Goal: Task Accomplishment & Management: Manage account settings

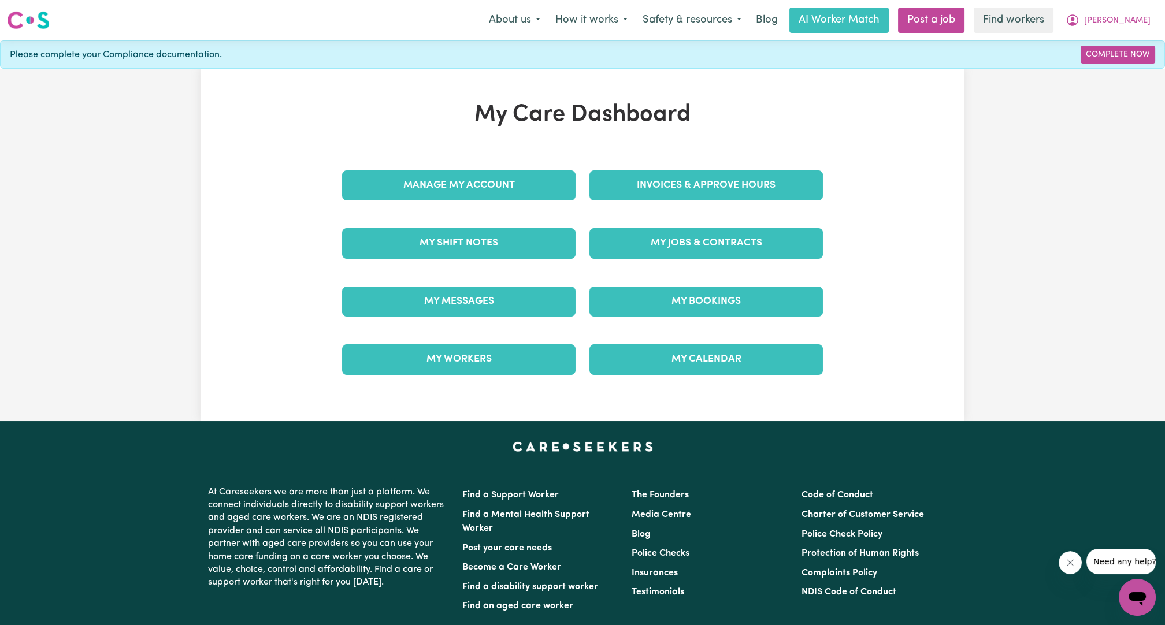
click at [535, 200] on div "Manage My Account" at bounding box center [458, 186] width 247 height 58
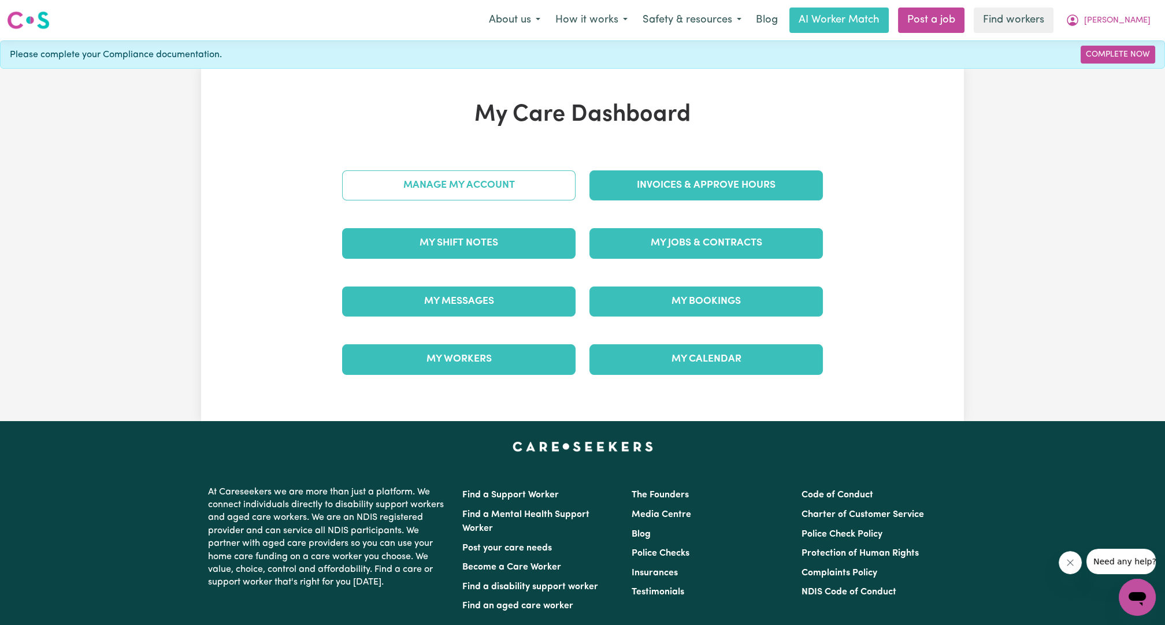
click at [536, 193] on link "Manage My Account" at bounding box center [459, 186] width 234 height 30
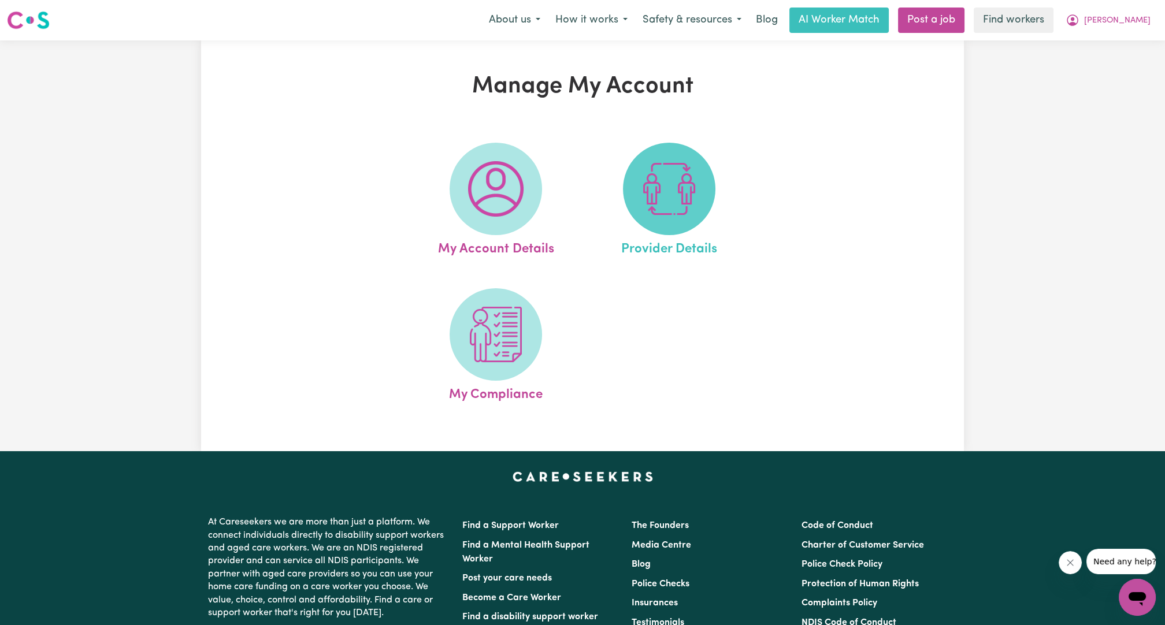
click at [655, 206] on img at bounding box center [669, 188] width 55 height 55
select select "NDIS_FUNDING_AGENCY_MANAGED"
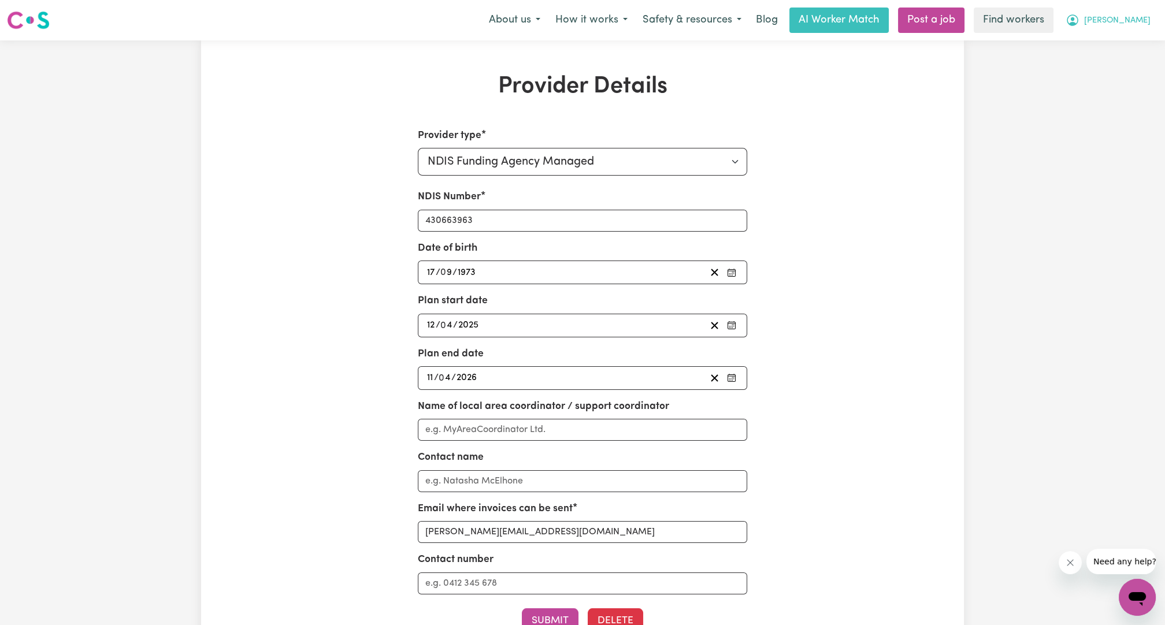
click at [1125, 18] on button "[PERSON_NAME]" at bounding box center [1108, 20] width 100 height 24
click at [1101, 71] on link "Logout" at bounding box center [1111, 66] width 91 height 22
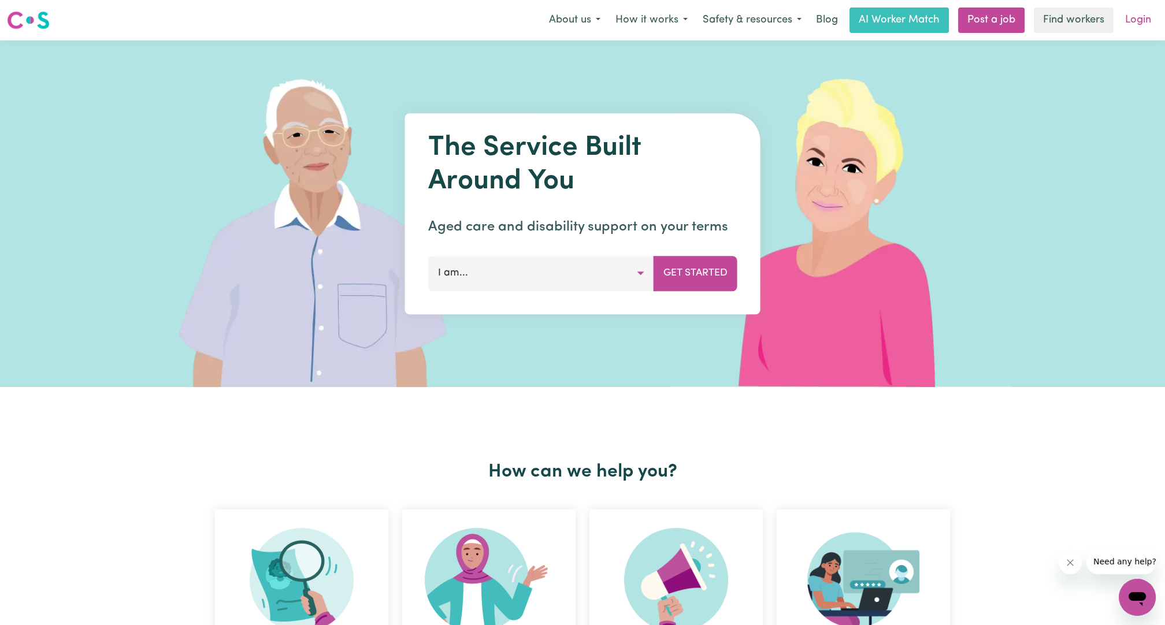
click at [1146, 11] on link "Login" at bounding box center [1138, 20] width 40 height 25
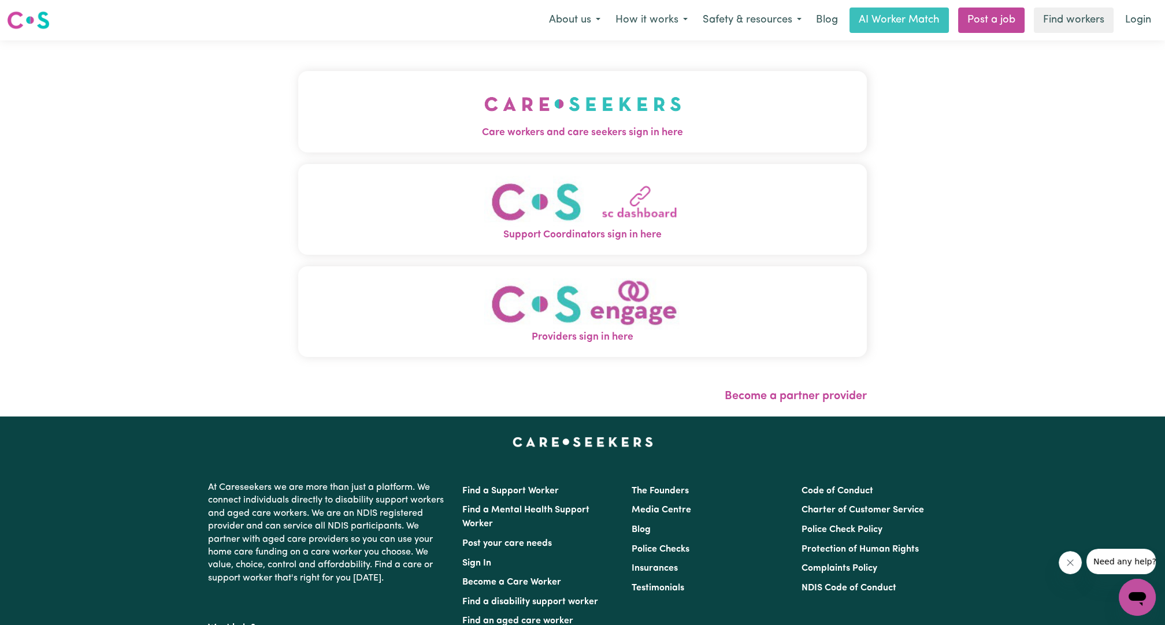
click at [585, 91] on img "Care workers and care seekers sign in here" at bounding box center [582, 104] width 197 height 43
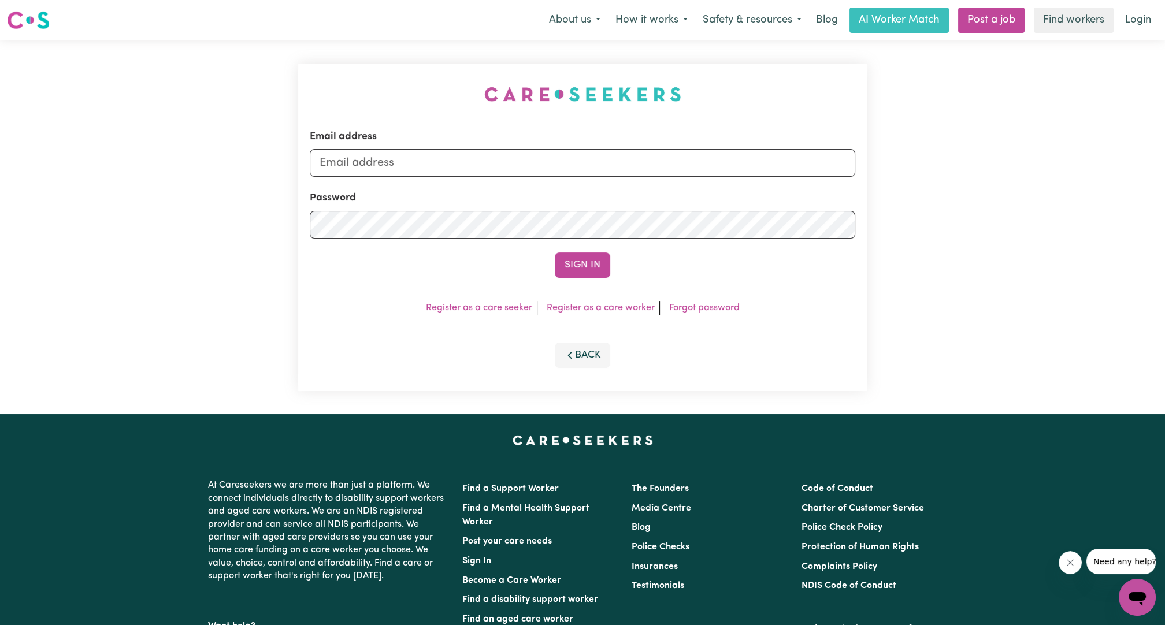
click at [580, 181] on form "Email address Password Sign In" at bounding box center [583, 203] width 546 height 149
click at [547, 166] on input "Email address" at bounding box center [583, 163] width 546 height 28
drag, startPoint x: 381, startPoint y: 164, endPoint x: 698, endPoint y: 174, distance: 316.3
click at [698, 174] on input "[EMAIL_ADDRESS][PERSON_NAME][DOMAIN_NAME]" at bounding box center [583, 163] width 546 height 28
type input "[EMAIL_ADDRESS][DOMAIN_NAME]"
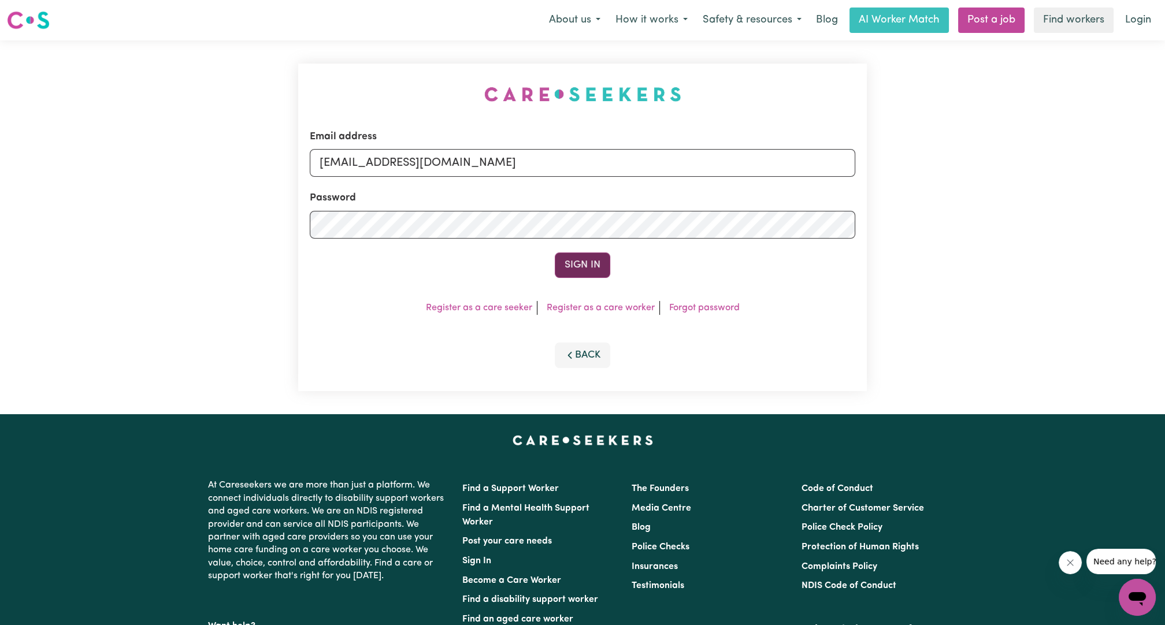
click at [588, 257] on button "Sign In" at bounding box center [582, 265] width 55 height 25
